Goal: Transaction & Acquisition: Download file/media

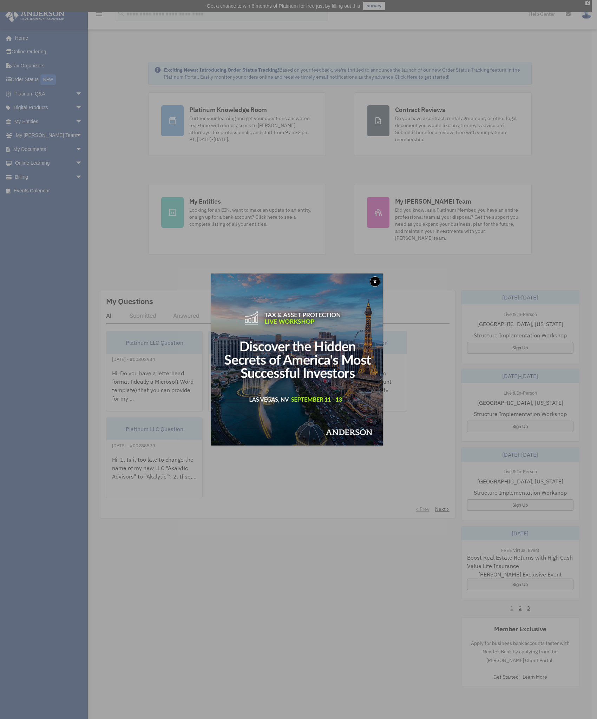
click at [377, 280] on button "x" at bounding box center [375, 281] width 11 height 11
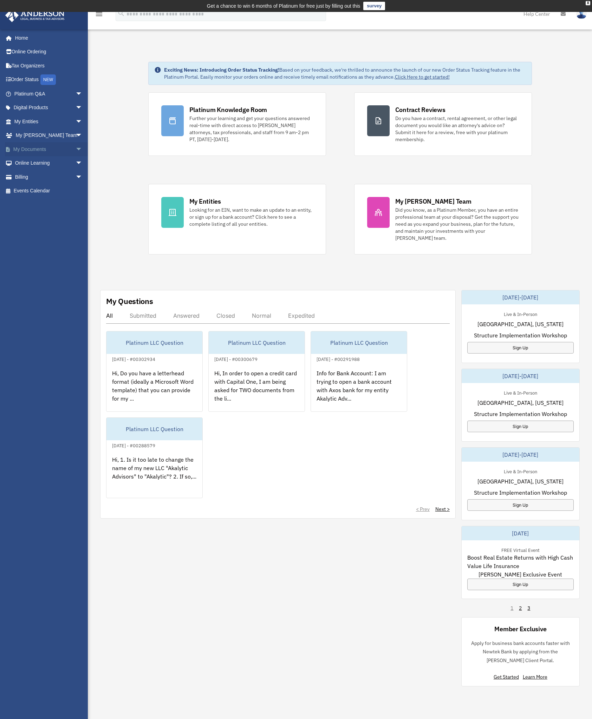
click at [46, 150] on link "My Documents arrow_drop_down" at bounding box center [49, 149] width 88 height 14
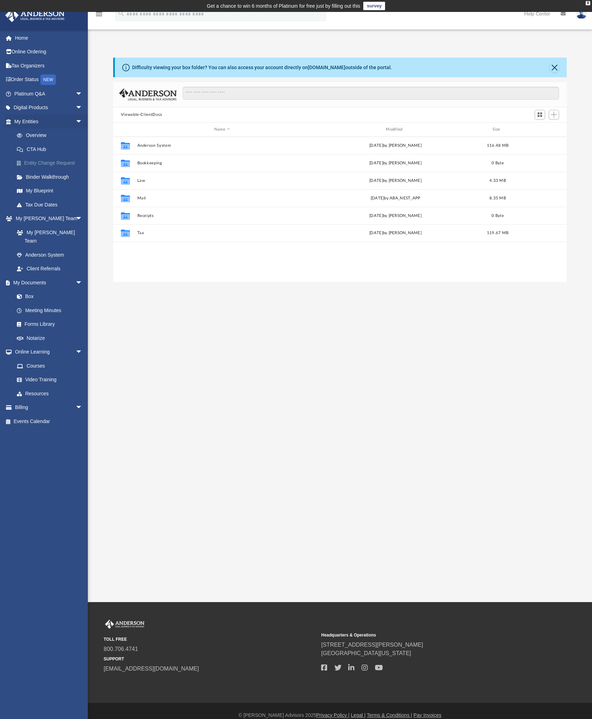
scroll to position [155, 448]
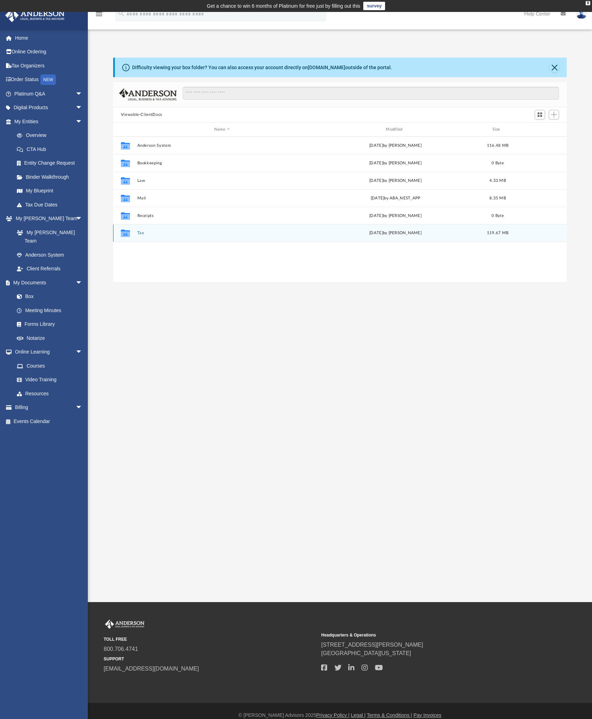
click at [142, 235] on button "Tax" at bounding box center [222, 233] width 170 height 5
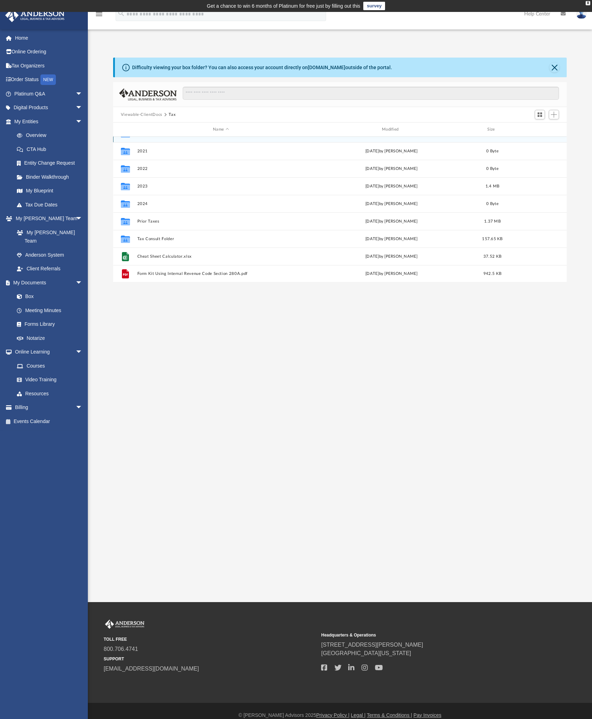
scroll to position [13, 0]
click at [144, 186] on button "2023" at bounding box center [221, 185] width 168 height 5
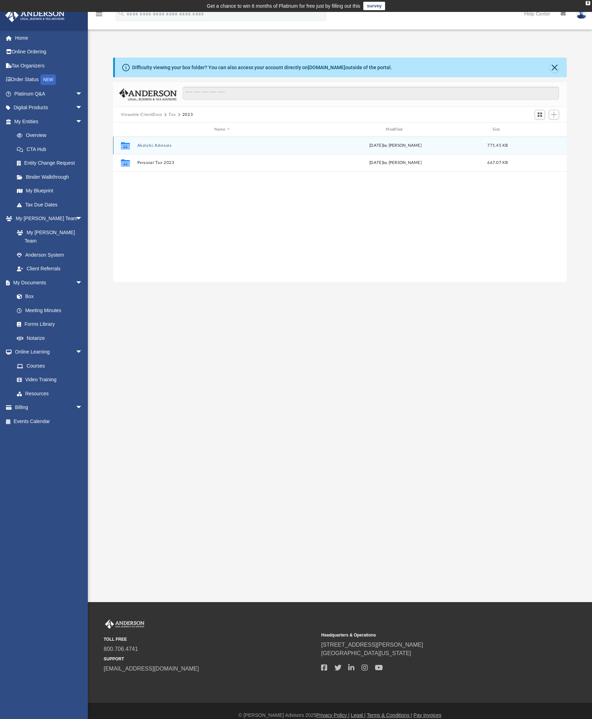
scroll to position [0, 0]
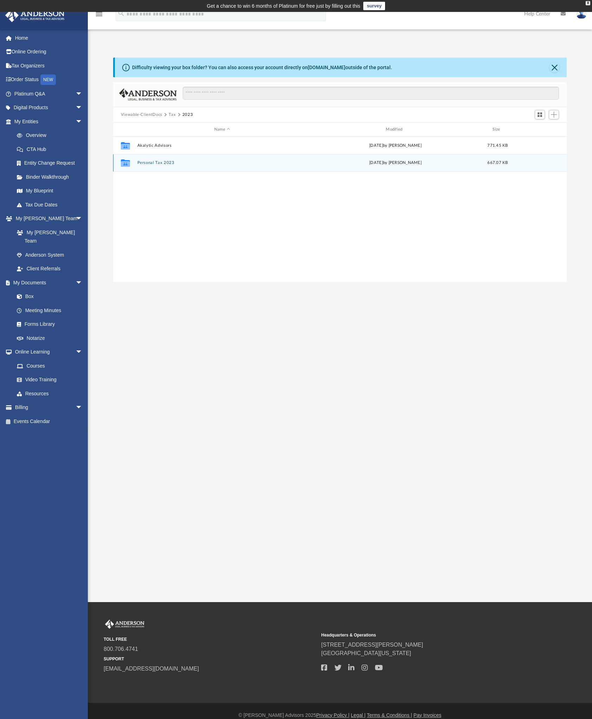
click at [163, 164] on button "Personal Tax 2023" at bounding box center [222, 162] width 170 height 5
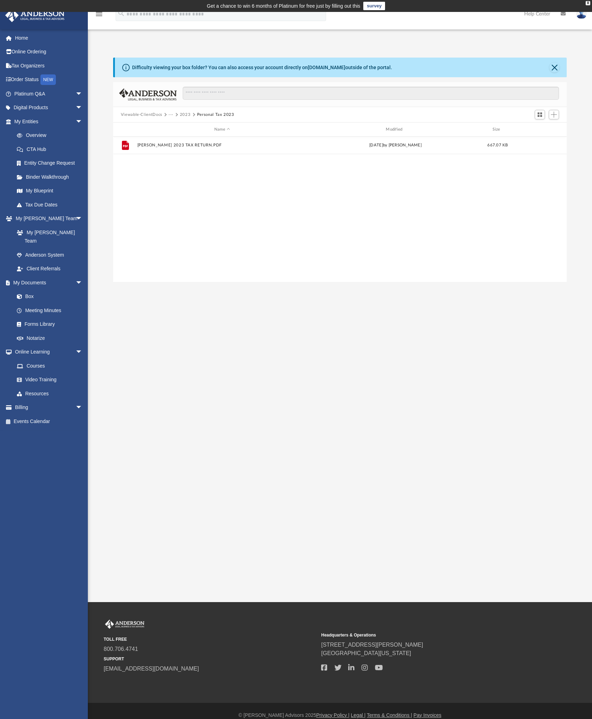
click at [185, 116] on button "2023" at bounding box center [185, 115] width 11 height 6
click at [162, 146] on button "Akalytic Advisors" at bounding box center [222, 145] width 170 height 5
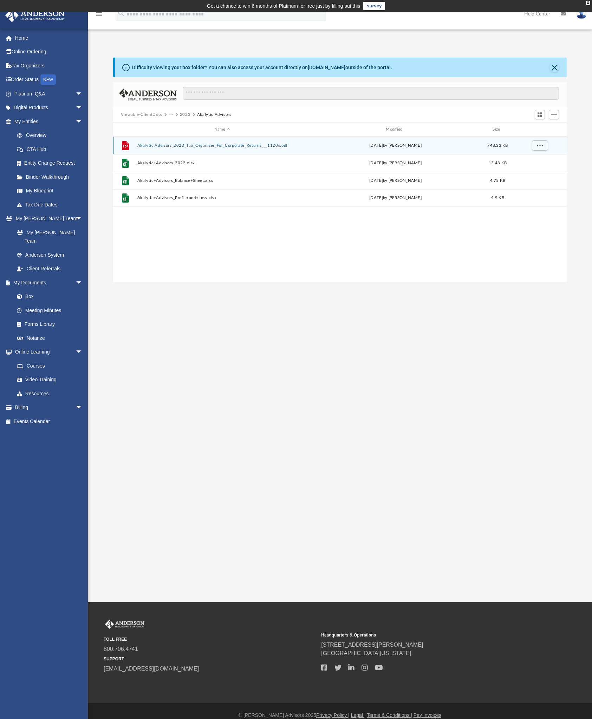
click at [182, 147] on button "Akalytic Advisors_2023_Tax_Organizer_For_Corporate_Returns___1120s.pdf" at bounding box center [222, 145] width 170 height 5
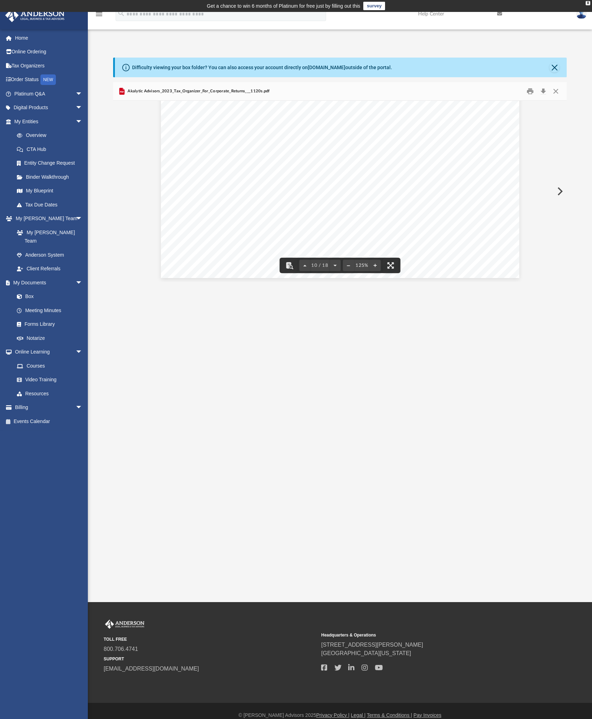
scroll to position [4558, 0]
click at [330, 199] on div "A n d e r s o n A d v i s o r s . c o m | 8 0 0 . 7 0 6 . 4 7 4 1 | N e v a d a…" at bounding box center [340, 46] width 358 height 464
drag, startPoint x: 329, startPoint y: 199, endPoint x: 322, endPoint y: 198, distance: 6.8
click at [328, 198] on div "A n d e r s o n A d v i s o r s . c o m | 8 0 0 . 7 0 6 . 4 7 4 1 | N e v a d a…" at bounding box center [340, 46] width 358 height 464
click at [322, 198] on div "A n d e r s o n A d v i s o r s . c o m | 8 0 0 . 7 0 6 . 4 7 4 1 | N e v a d a…" at bounding box center [340, 46] width 358 height 464
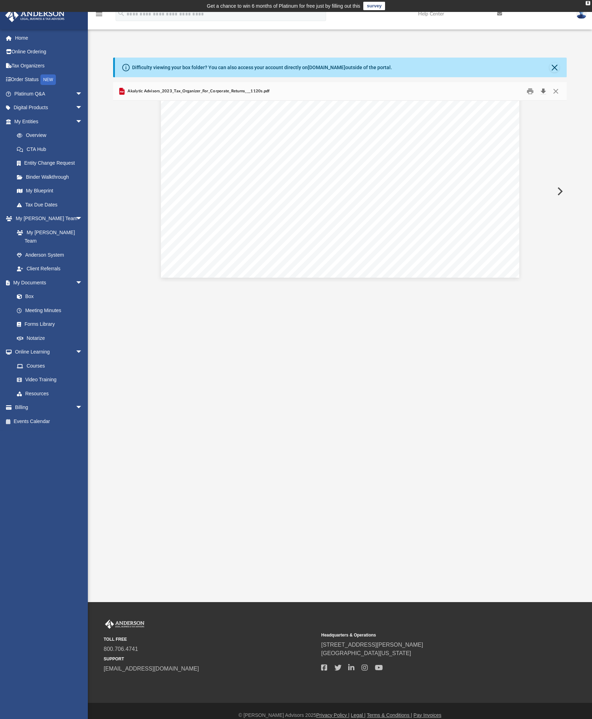
click at [545, 93] on button "Download" at bounding box center [543, 91] width 13 height 11
